Goal: Task Accomplishment & Management: Manage account settings

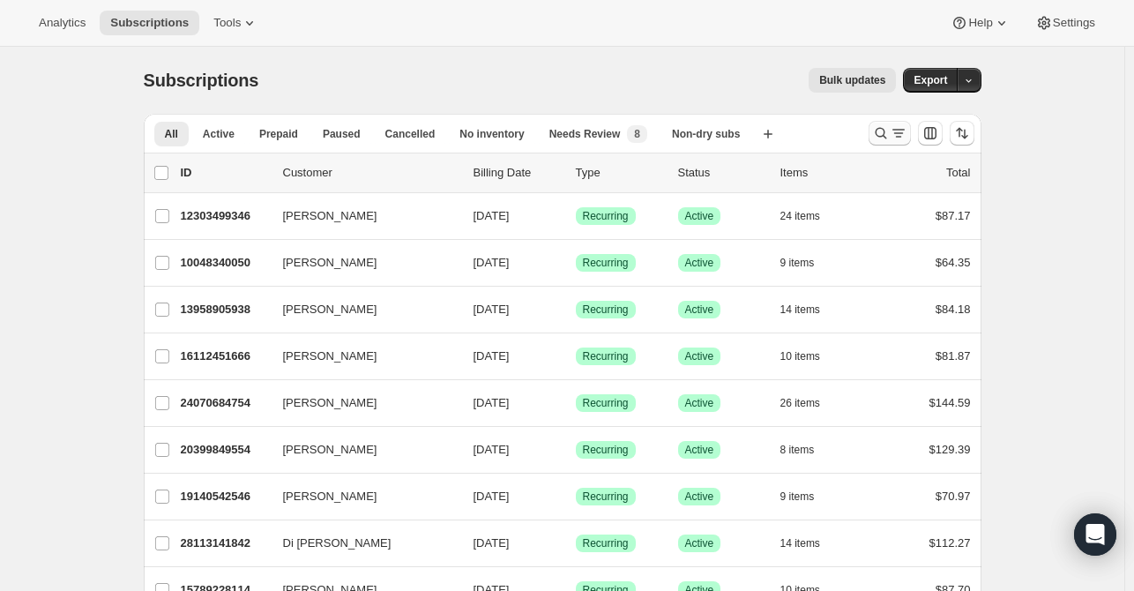
click at [885, 128] on icon "Search and filter results" at bounding box center [881, 133] width 18 height 18
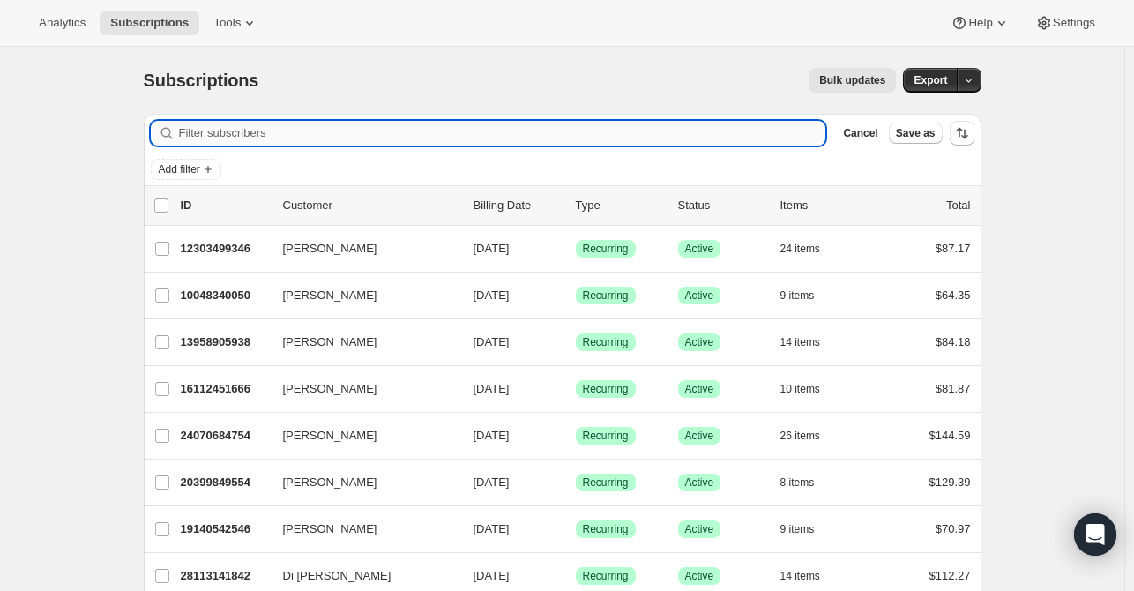
drag, startPoint x: 324, startPoint y: 125, endPoint x: 324, endPoint y: 135, distance: 9.7
click at [324, 129] on input "Filter subscribers" at bounding box center [502, 133] width 647 height 25
paste input "[PERSON_NAME][EMAIL_ADDRESS][PERSON_NAME][DOMAIN_NAME]"
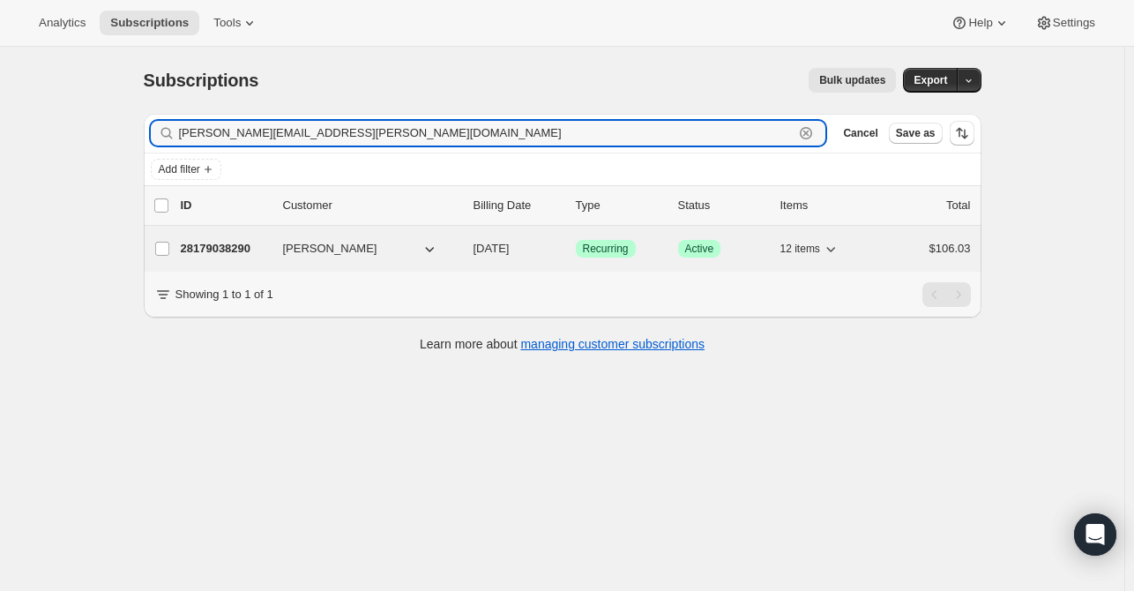
type input "[PERSON_NAME][EMAIL_ADDRESS][PERSON_NAME][DOMAIN_NAME]"
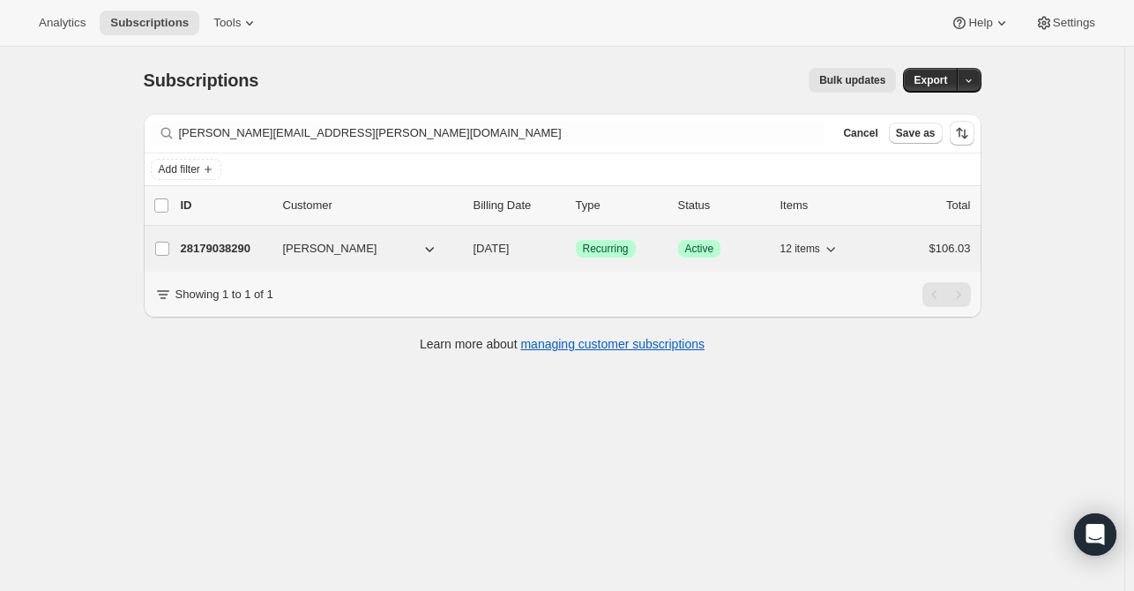
click at [275, 259] on div "28179038290 [PERSON_NAME] [DATE] Success Recurring Success Active 12 items $106…" at bounding box center [576, 248] width 790 height 25
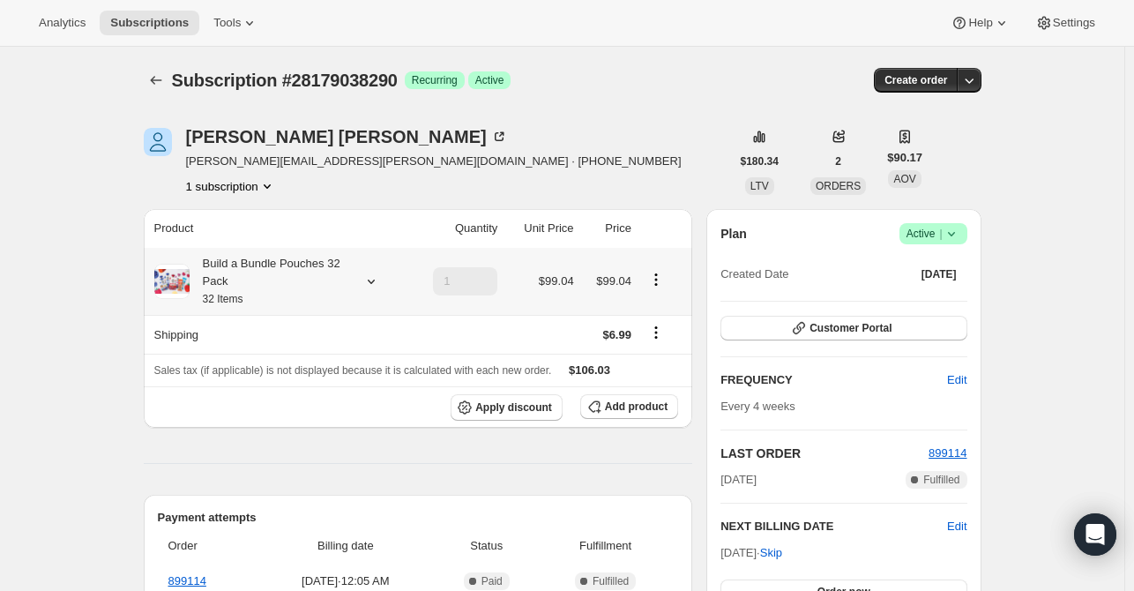
click at [376, 287] on icon at bounding box center [371, 281] width 18 height 18
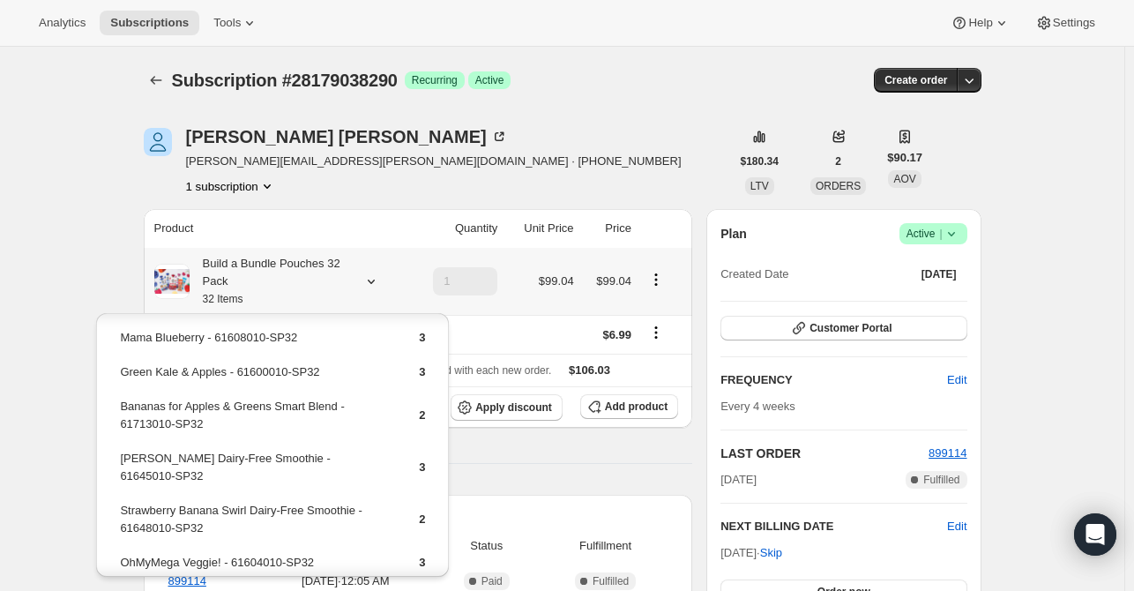
scroll to position [88, 0]
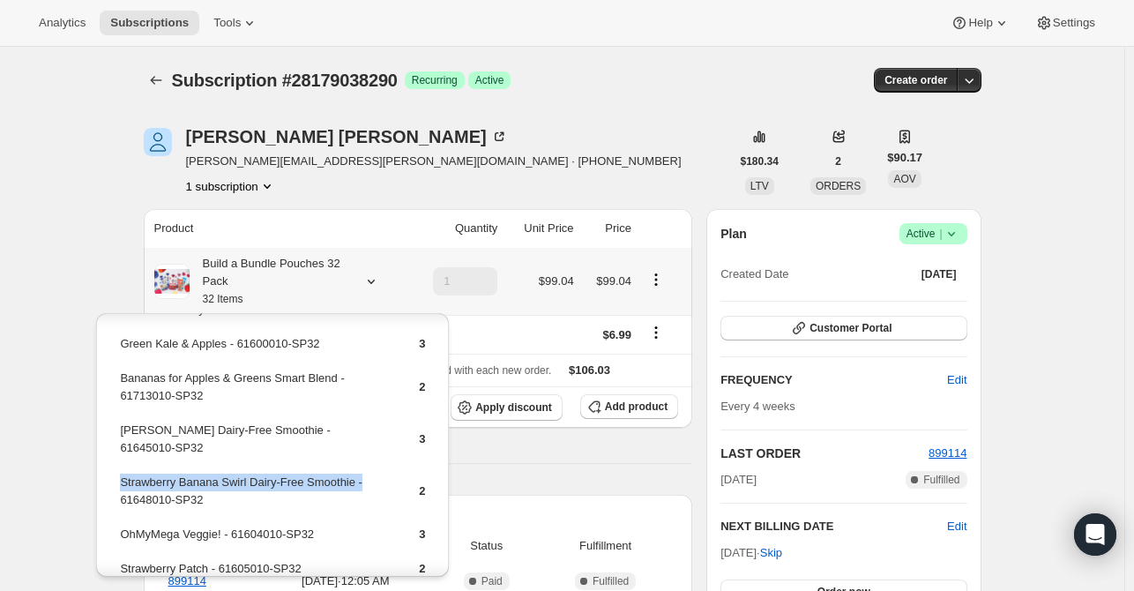
drag, startPoint x: 356, startPoint y: 465, endPoint x: 125, endPoint y: 464, distance: 231.0
click at [117, 464] on table "Go-Go Greens Dairy-Free Smoothie - 61251010-SP32 3 Mama Blueberry - 61608010-SP…" at bounding box center [272, 515] width 310 height 538
drag, startPoint x: 130, startPoint y: 464, endPoint x: 287, endPoint y: 482, distance: 157.1
click at [287, 482] on td "Strawberry Banana Swirl Dairy-Free Smoothie - 61648010-SP32" at bounding box center [254, 498] width 270 height 50
drag, startPoint x: 374, startPoint y: 470, endPoint x: 117, endPoint y: 461, distance: 256.7
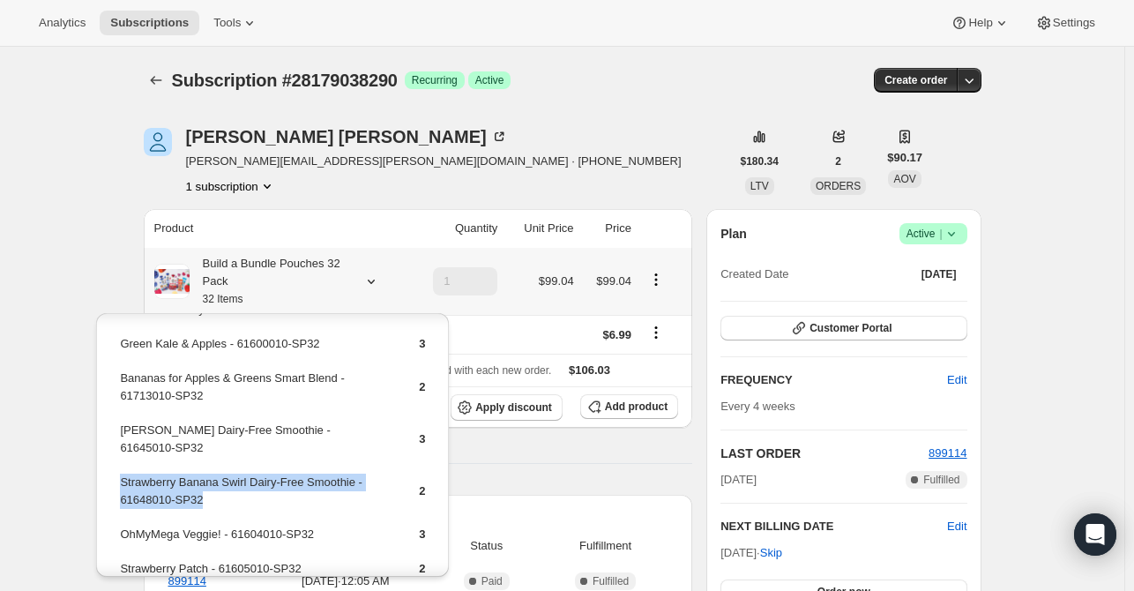
click at [117, 461] on table "Go-Go Greens Dairy-Free Smoothie - 61251010-SP32 3 Mama Blueberry - 61608010-SP…" at bounding box center [272, 515] width 310 height 538
copy td "Strawberry Banana Swirl Dairy-Free Smoothie - 61648010-SP32"
click at [652, 412] on span "Add product" at bounding box center [636, 406] width 63 height 14
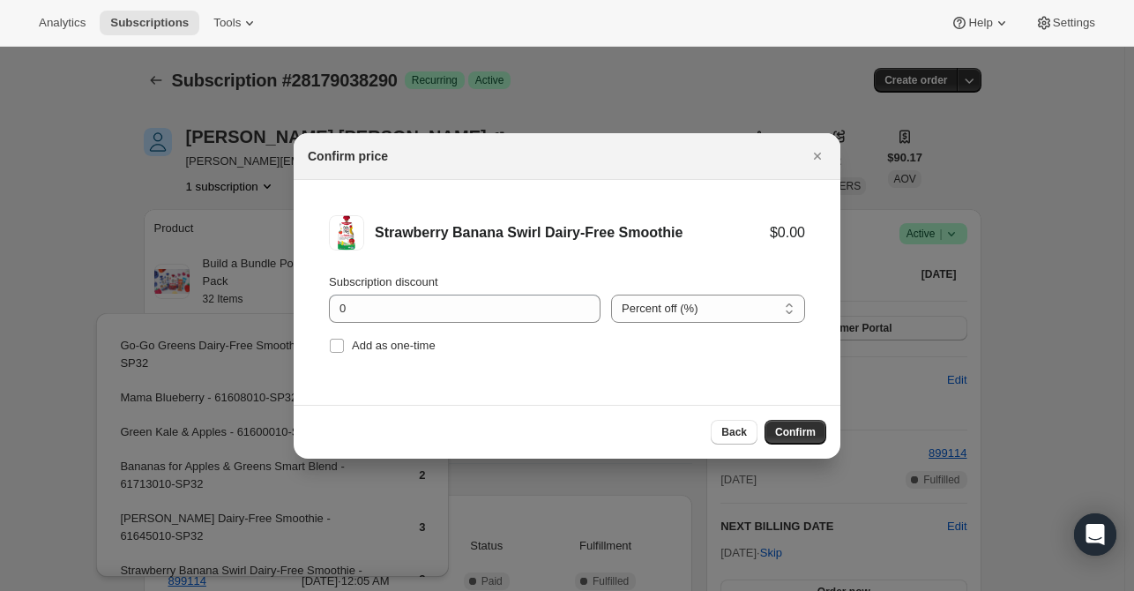
drag, startPoint x: 395, startPoint y: 346, endPoint x: 465, endPoint y: 356, distance: 70.3
click at [395, 347] on span "Add as one-time" at bounding box center [394, 345] width 84 height 13
click at [344, 347] on input "Add as one-time" at bounding box center [337, 346] width 14 height 14
checkbox input "true"
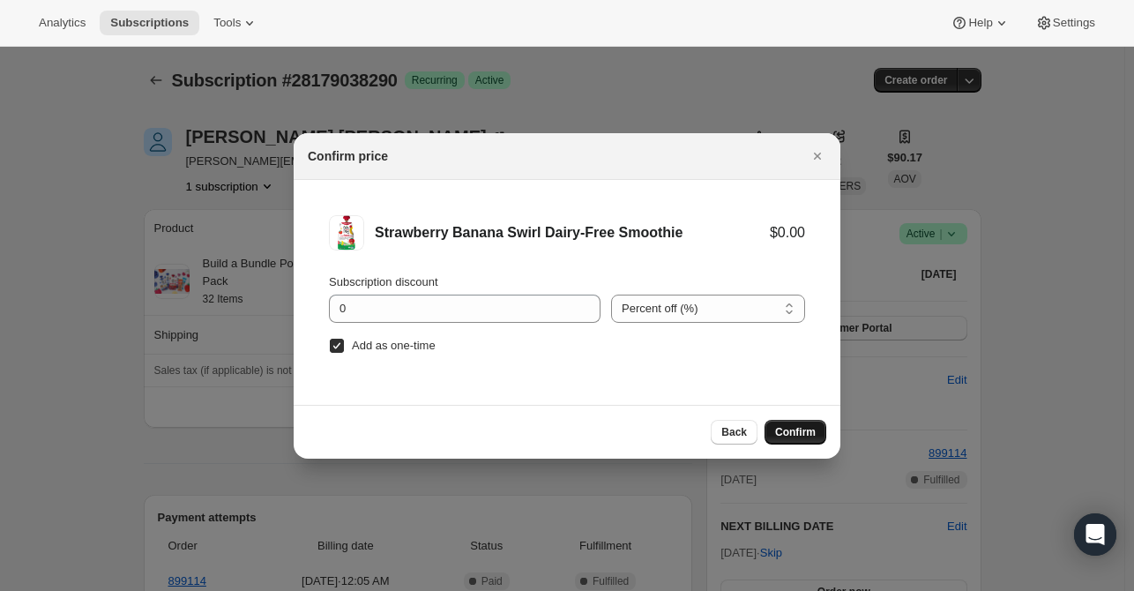
click at [799, 441] on button "Confirm" at bounding box center [795, 432] width 62 height 25
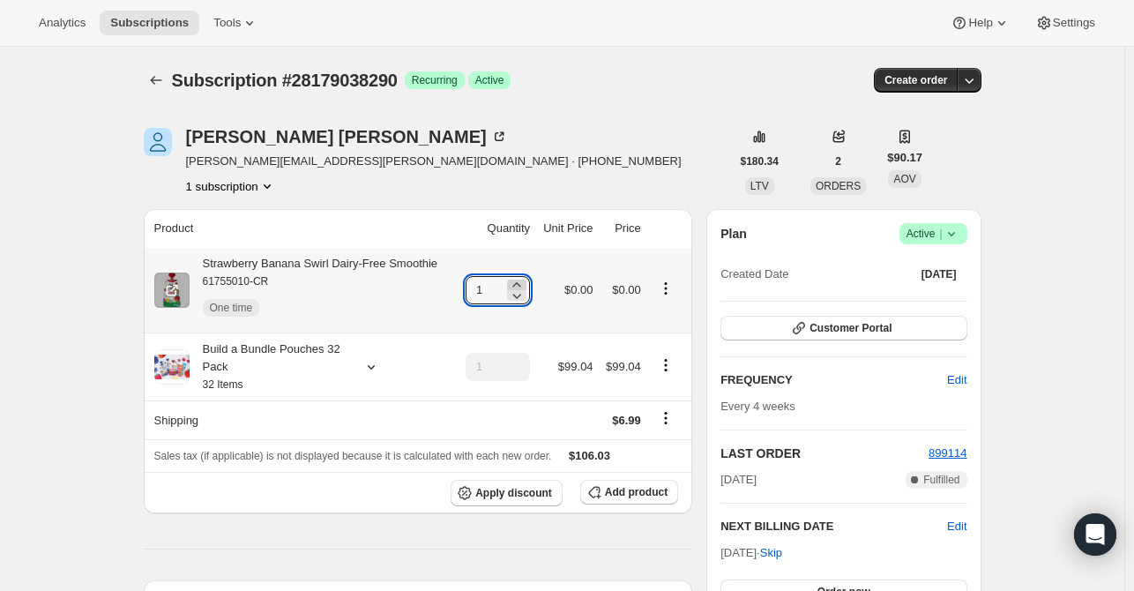
click at [525, 283] on icon at bounding box center [517, 285] width 18 height 18
type input "4"
click at [156, 88] on icon "Subscriptions" at bounding box center [156, 80] width 18 height 18
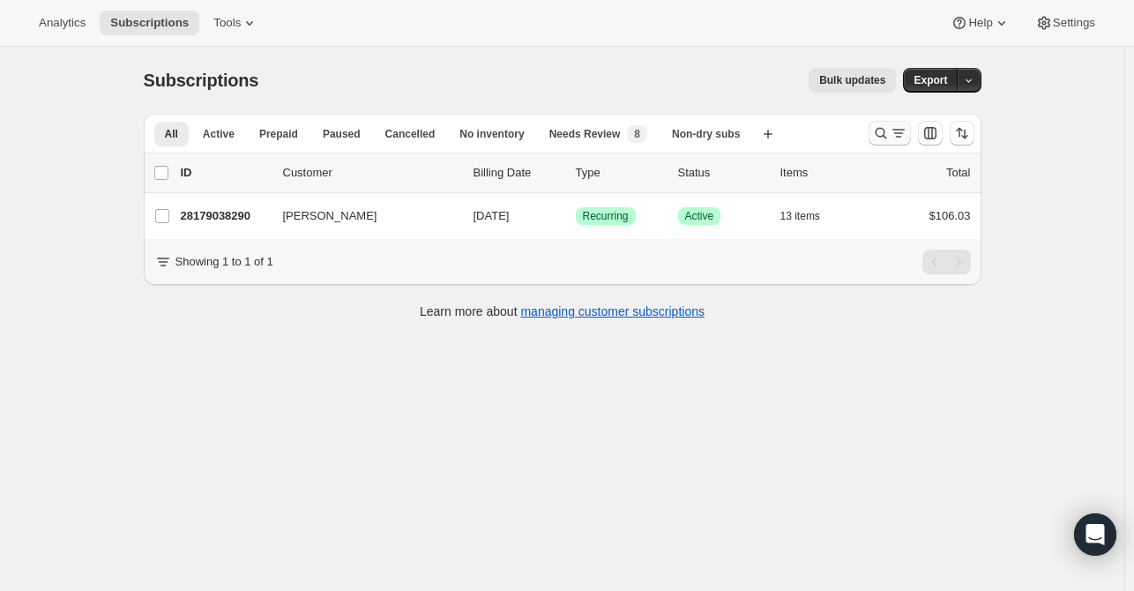
click at [883, 135] on icon "Search and filter results" at bounding box center [881, 133] width 18 height 18
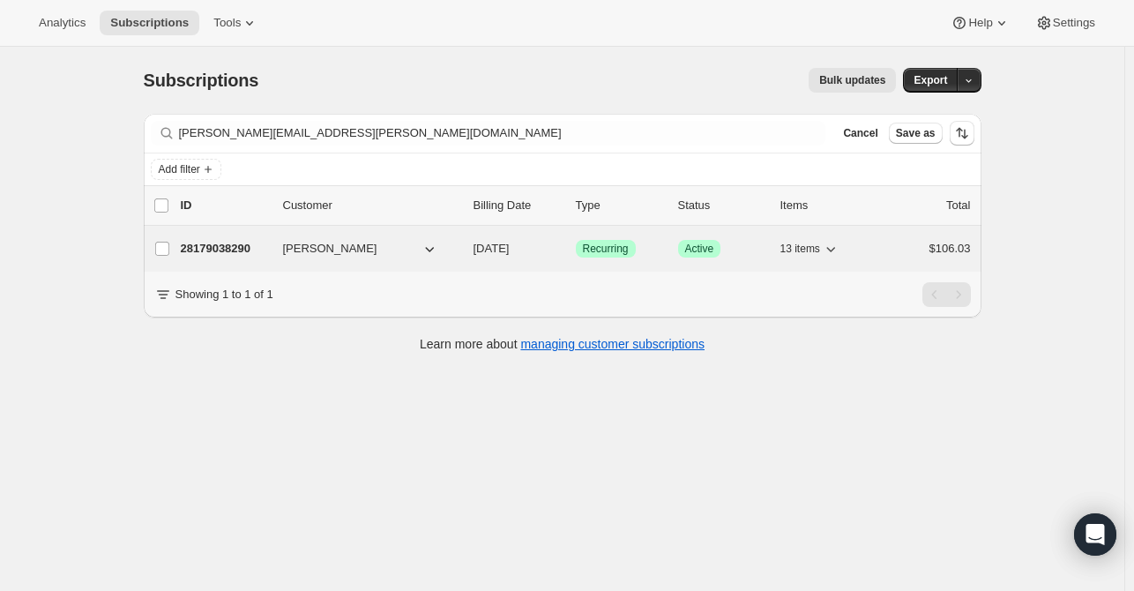
click at [310, 252] on span "[PERSON_NAME]" at bounding box center [330, 249] width 94 height 18
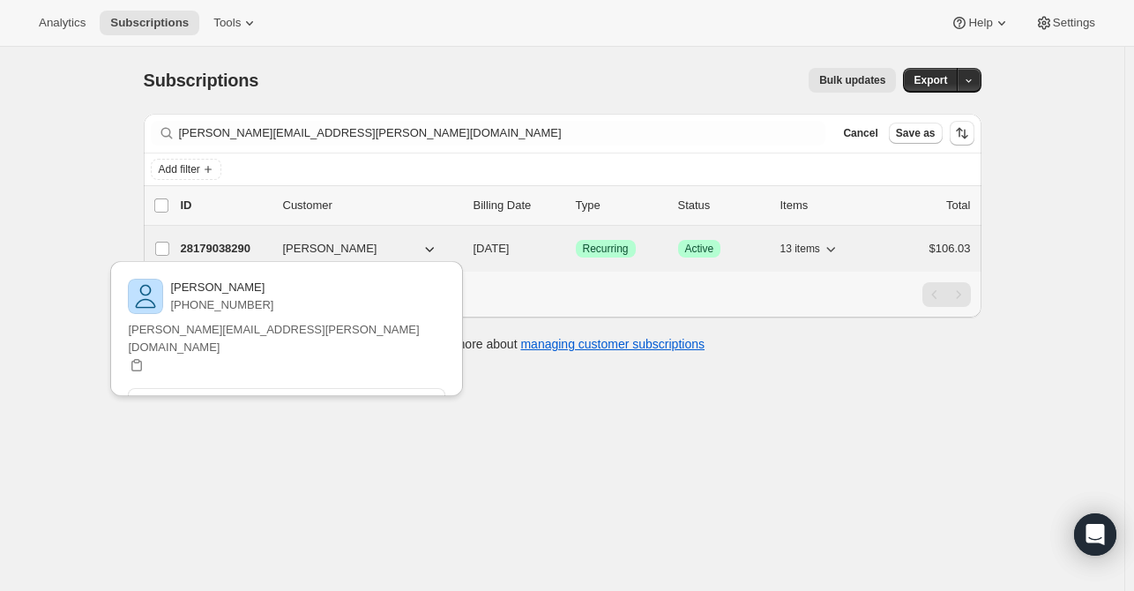
click at [229, 252] on p "28179038290" at bounding box center [225, 249] width 88 height 18
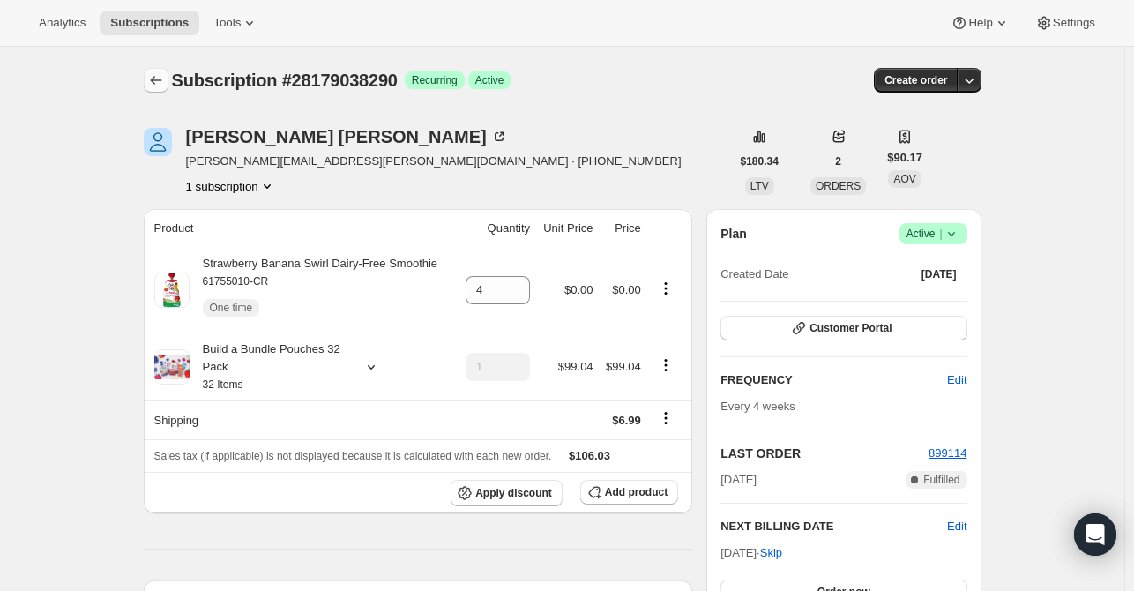
click at [168, 75] on button "Subscriptions" at bounding box center [156, 80] width 25 height 25
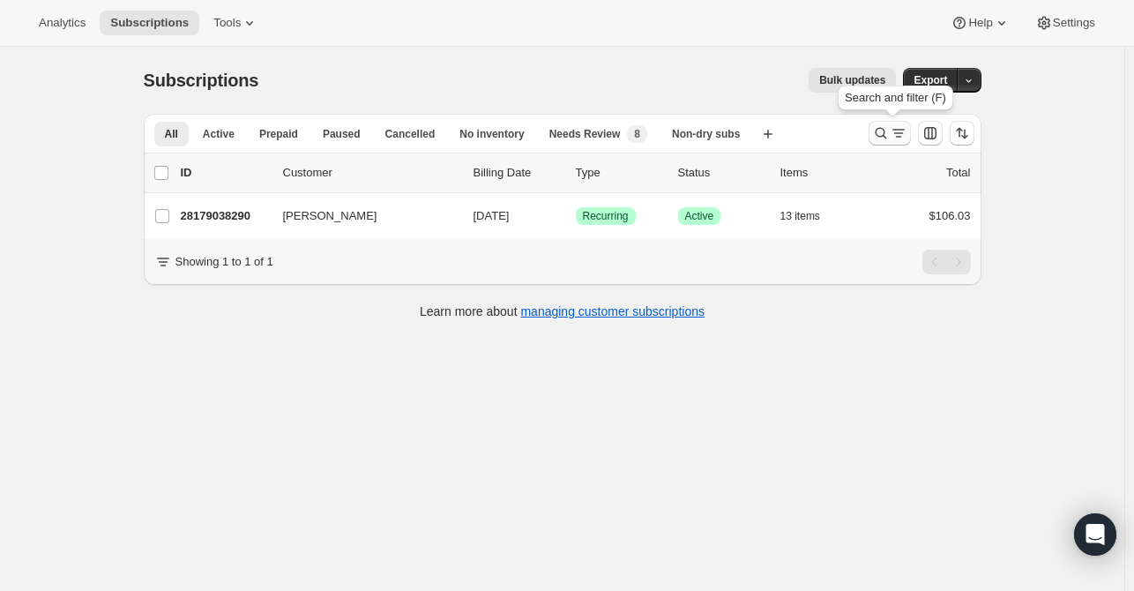
click at [889, 123] on button "Search and filter results" at bounding box center [889, 133] width 42 height 25
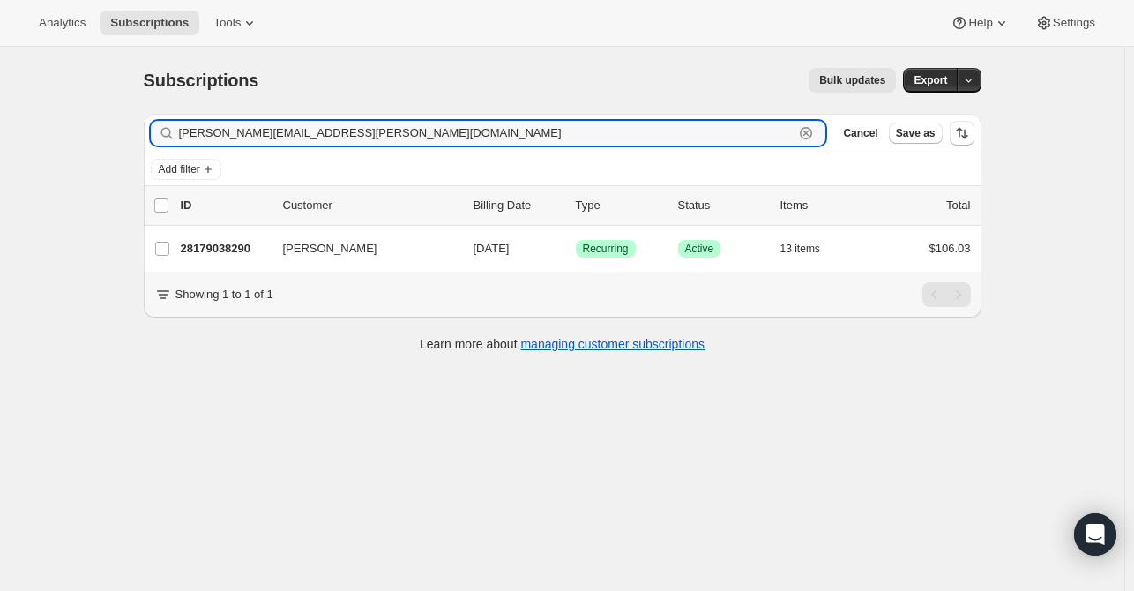
click at [815, 133] on icon "button" at bounding box center [806, 133] width 18 height 18
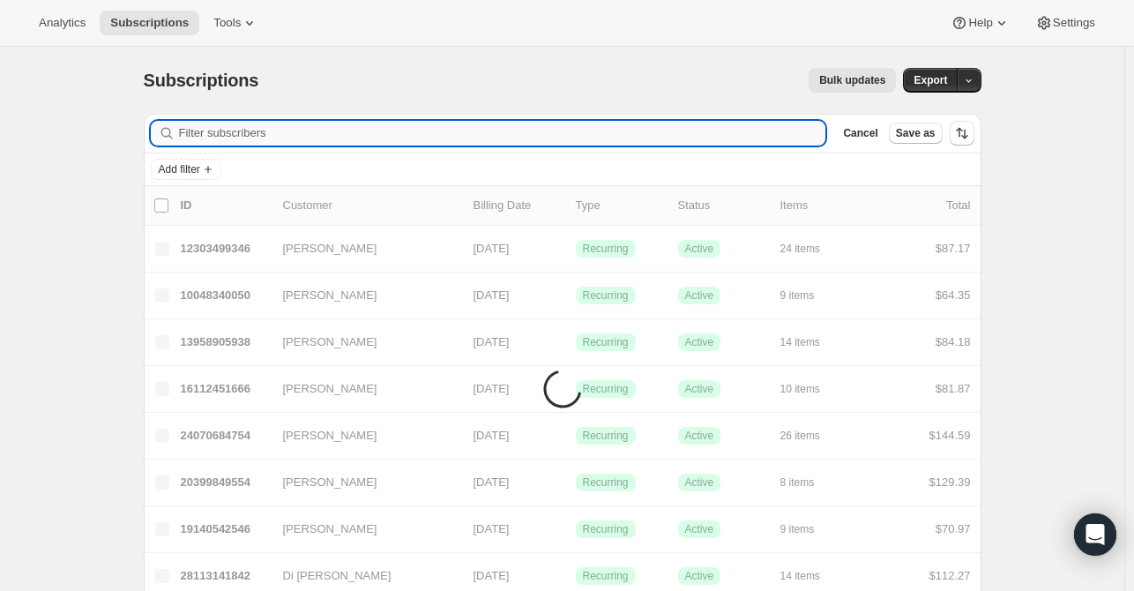
click at [694, 142] on input "Filter subscribers" at bounding box center [502, 133] width 647 height 25
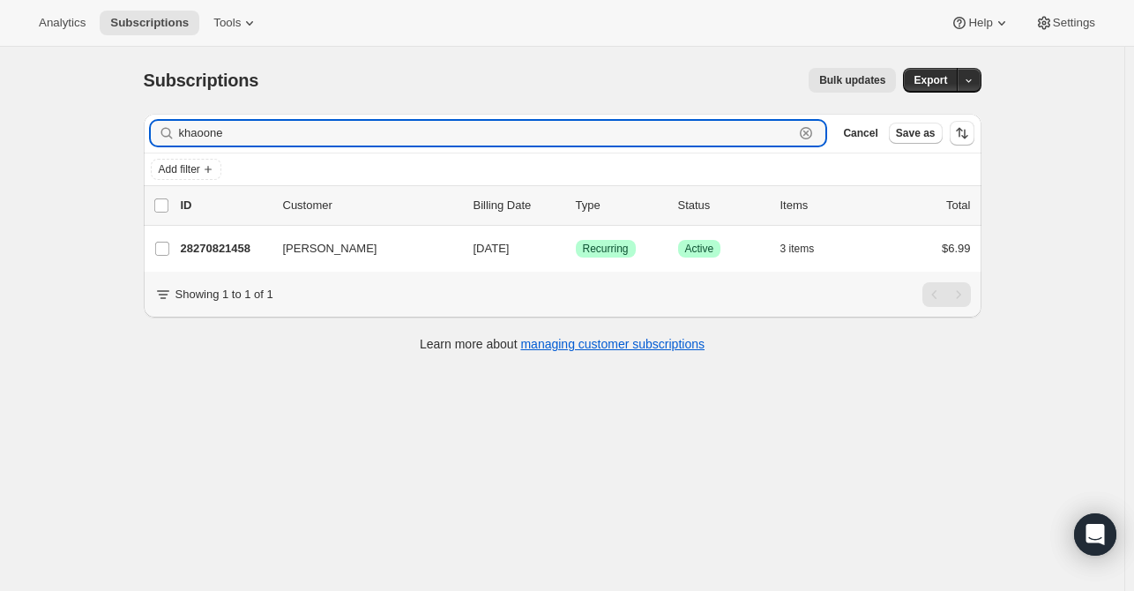
type input "khaoone"
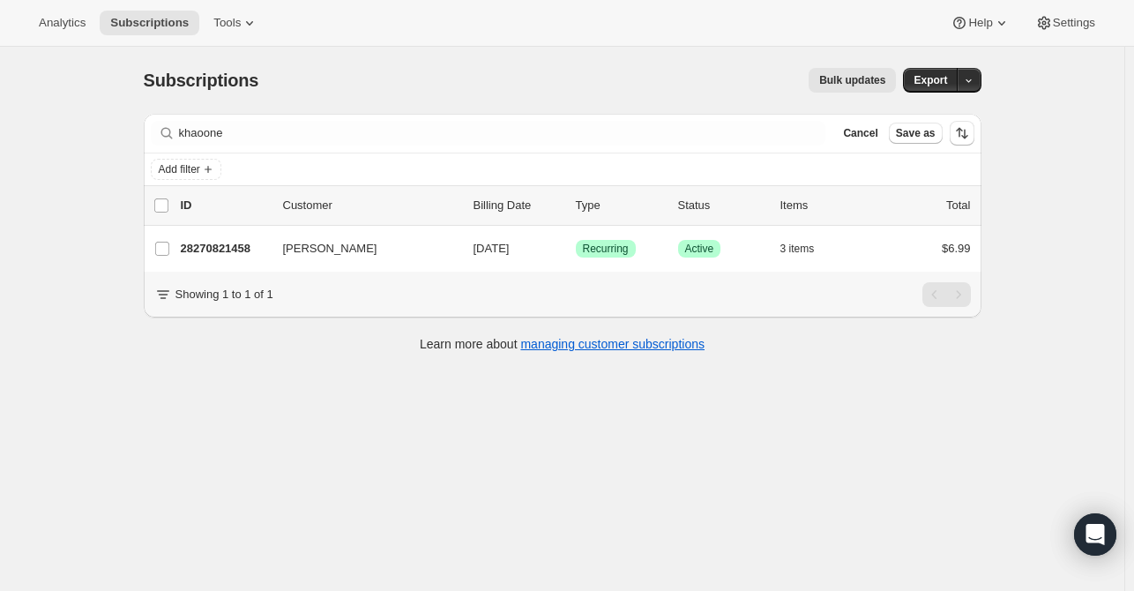
click at [1121, 201] on div "Subscriptions. This page is ready Subscriptions Bulk updates More actions Bulk …" at bounding box center [562, 342] width 1124 height 591
